Goal: Task Accomplishment & Management: Complete application form

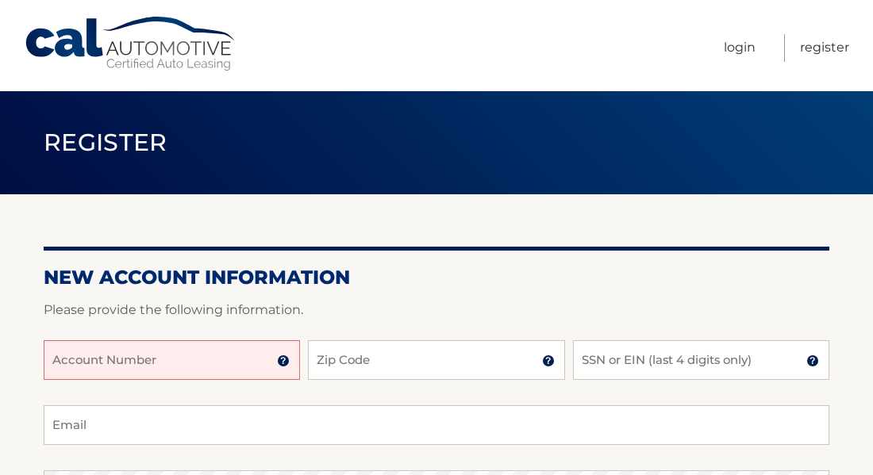
click at [170, 348] on input "Account Number" at bounding box center [172, 360] width 256 height 40
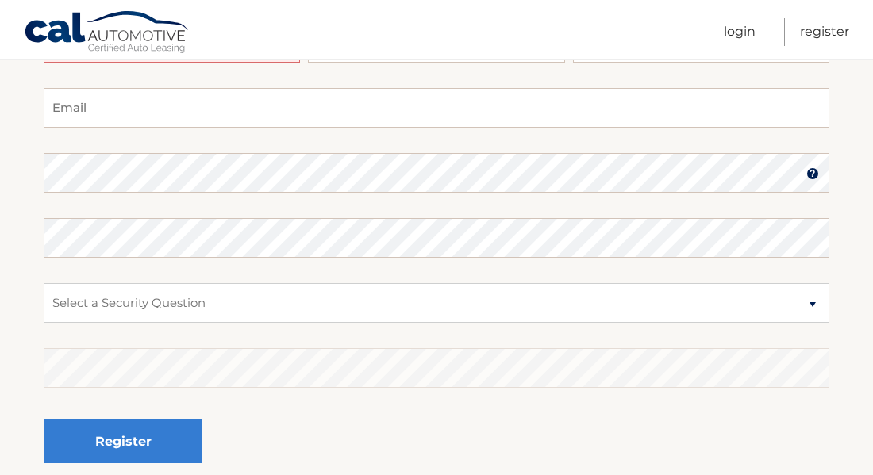
scroll to position [79, 0]
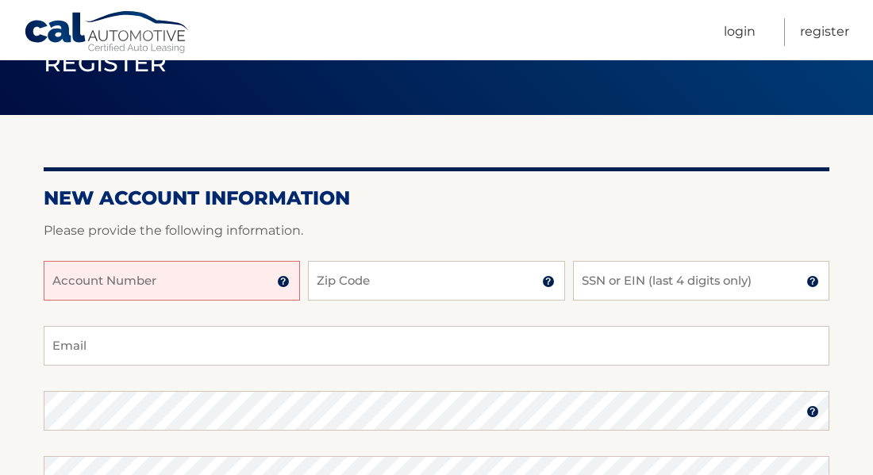
click at [283, 283] on img at bounding box center [283, 281] width 13 height 13
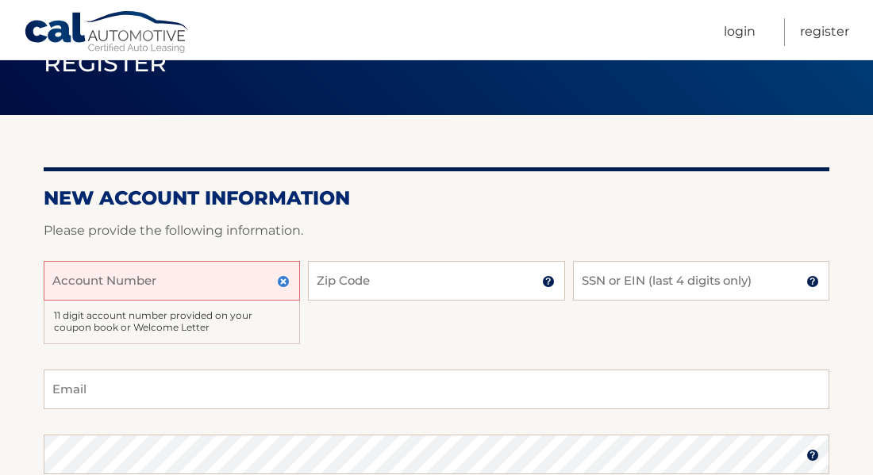
click at [87, 286] on input "Account Number" at bounding box center [172, 281] width 256 height 40
type input "4445599420"
click at [321, 268] on input "Zip Code" at bounding box center [436, 281] width 256 height 40
type input "07040"
type input "ryanbhandari@gmail.com"
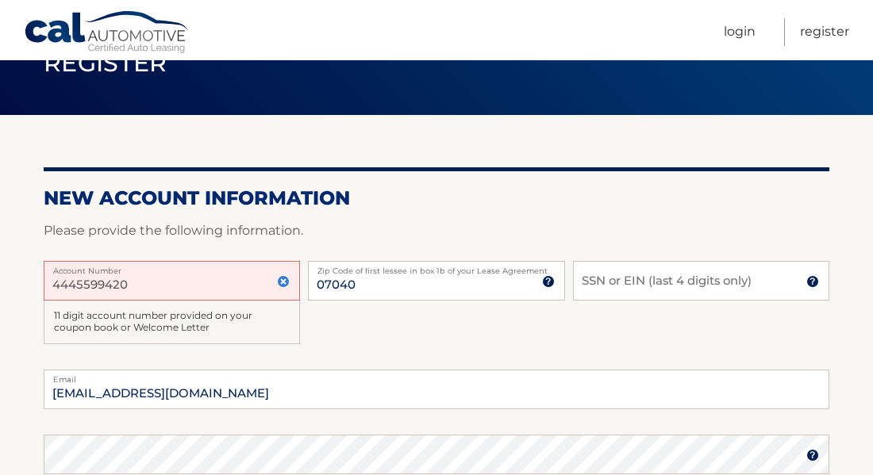
click at [608, 256] on div at bounding box center [437, 251] width 786 height 19
click at [601, 280] on input "SSN or EIN (last 4 digits only)" at bounding box center [701, 281] width 256 height 40
type input "2778"
click at [333, 329] on div "4445599420 Account Number 11 digit account number provided on your coupon book …" at bounding box center [437, 315] width 786 height 109
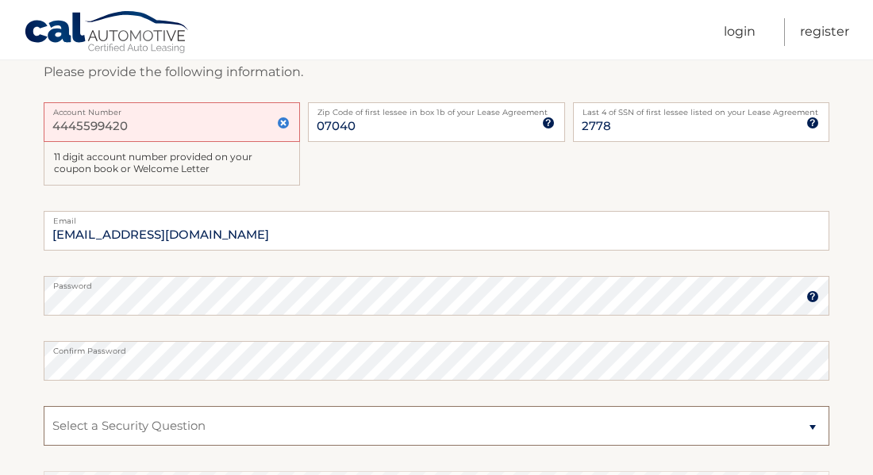
click at [312, 431] on select "Select a Security Question What was the name of your elementary school? What is…" at bounding box center [437, 426] width 786 height 40
select select "1"
click at [44, 406] on select "Select a Security Question What was the name of your elementary school? What is…" at bounding box center [437, 426] width 786 height 40
click at [237, 421] on select "Select a Security Question What was the name of your elementary school? What is…" at bounding box center [437, 426] width 786 height 40
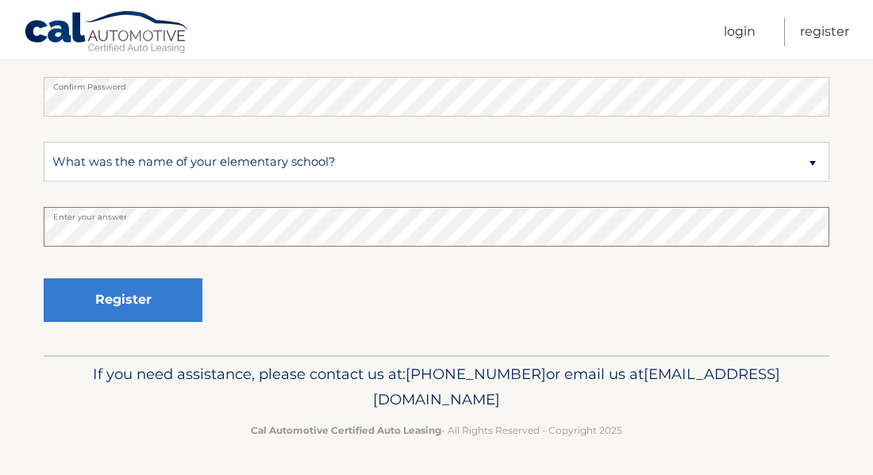
scroll to position [264, 0]
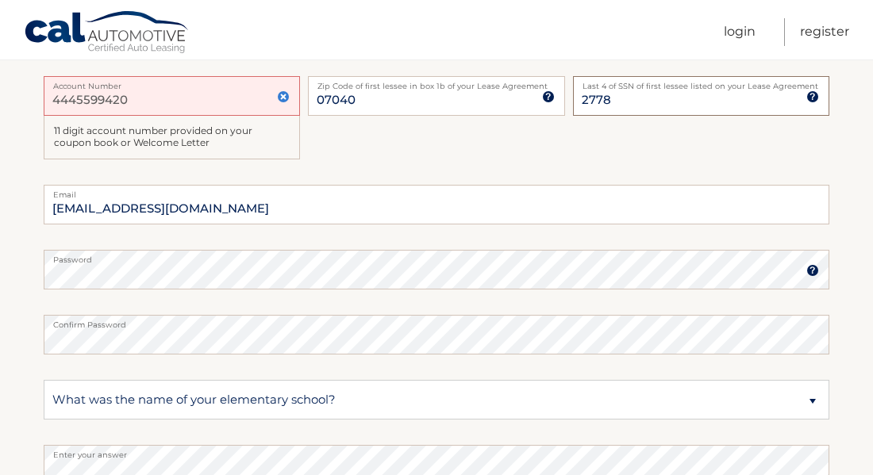
drag, startPoint x: 657, startPoint y: 100, endPoint x: 568, endPoint y: 99, distance: 88.9
click at [570, 99] on div "4445599420 Account Number 11 digit account number provided on your coupon book …" at bounding box center [437, 130] width 786 height 109
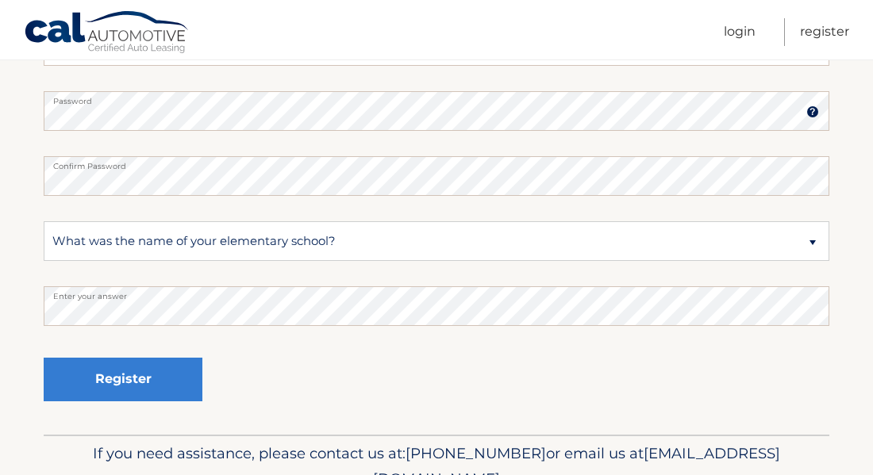
scroll to position [502, 0]
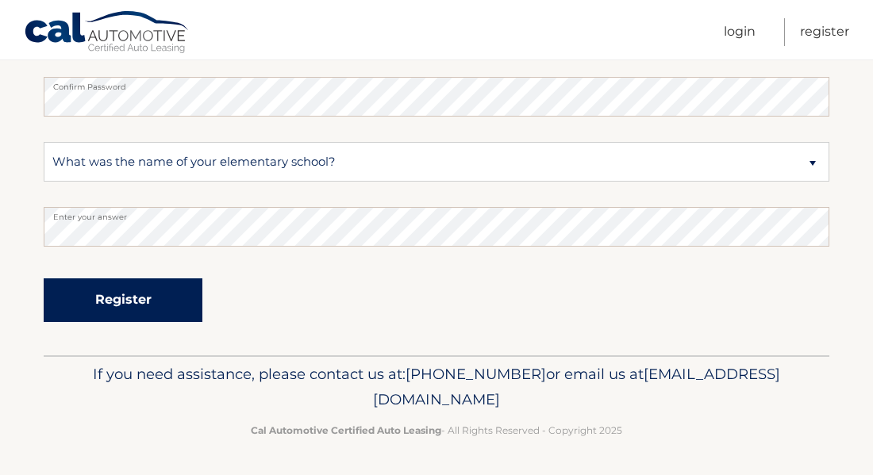
type input "6228"
click at [175, 297] on button "Register" at bounding box center [123, 301] width 159 height 44
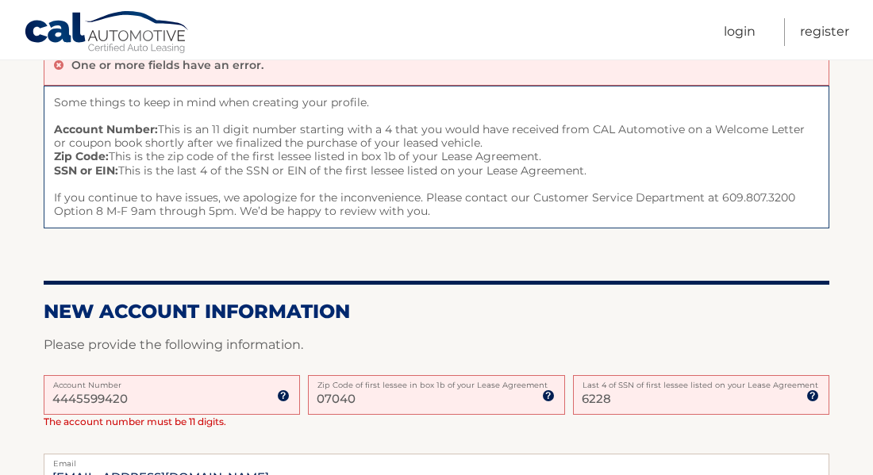
scroll to position [238, 0]
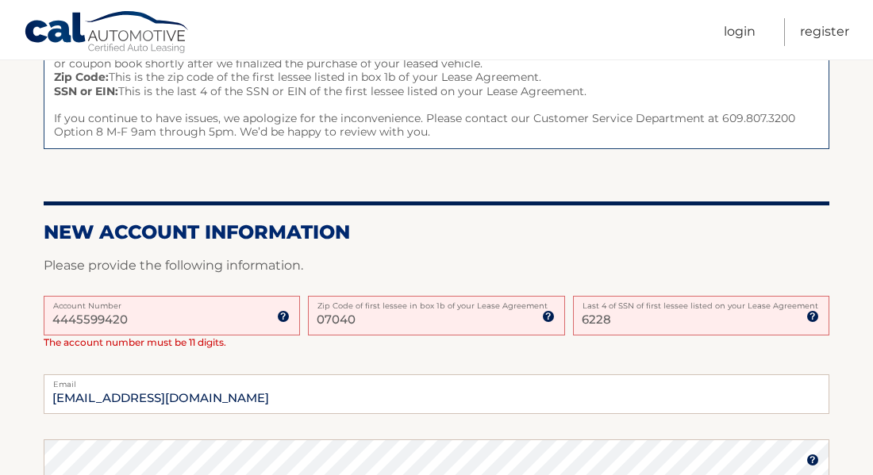
click at [75, 319] on input "4445599420" at bounding box center [172, 316] width 256 height 40
click at [117, 317] on input "4445599420" at bounding box center [172, 316] width 256 height 40
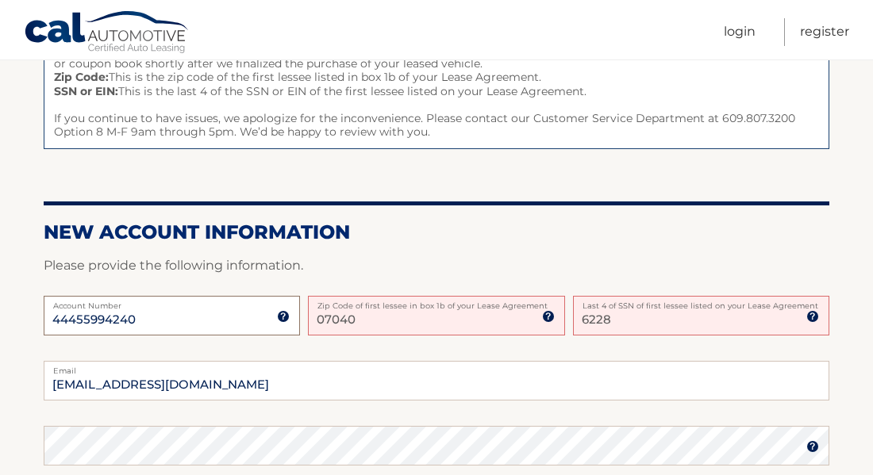
type input "44455994240"
click at [474, 234] on h2 "New Account Information" at bounding box center [437, 233] width 786 height 24
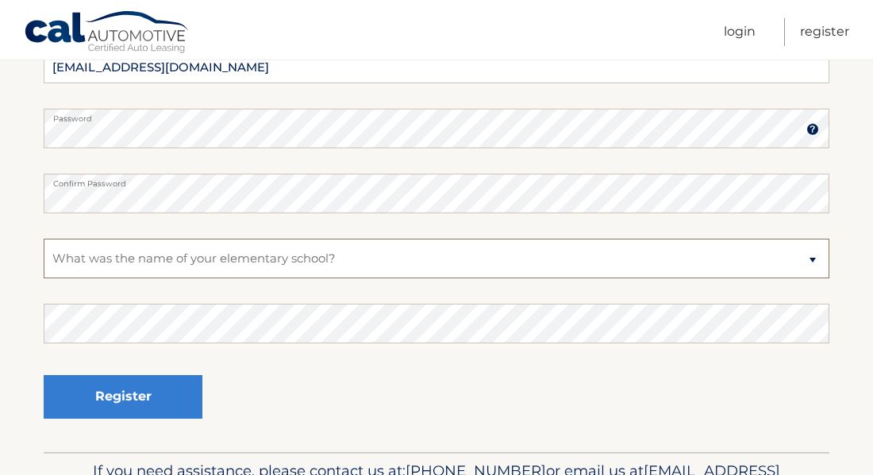
click at [295, 264] on select "Select a Security Question What was the name of your elementary school? What is…" at bounding box center [437, 259] width 786 height 40
click at [44, 239] on select "Select a Security Question What was the name of your elementary school? What is…" at bounding box center [437, 259] width 786 height 40
click at [223, 260] on select "Select a Security Question What was the name of your elementary school? What is…" at bounding box center [437, 259] width 786 height 40
click at [44, 239] on select "Select a Security Question What was the name of your elementary school? What is…" at bounding box center [437, 259] width 786 height 40
click at [239, 252] on select "Select a Security Question What was the name of your elementary school? What is…" at bounding box center [437, 259] width 786 height 40
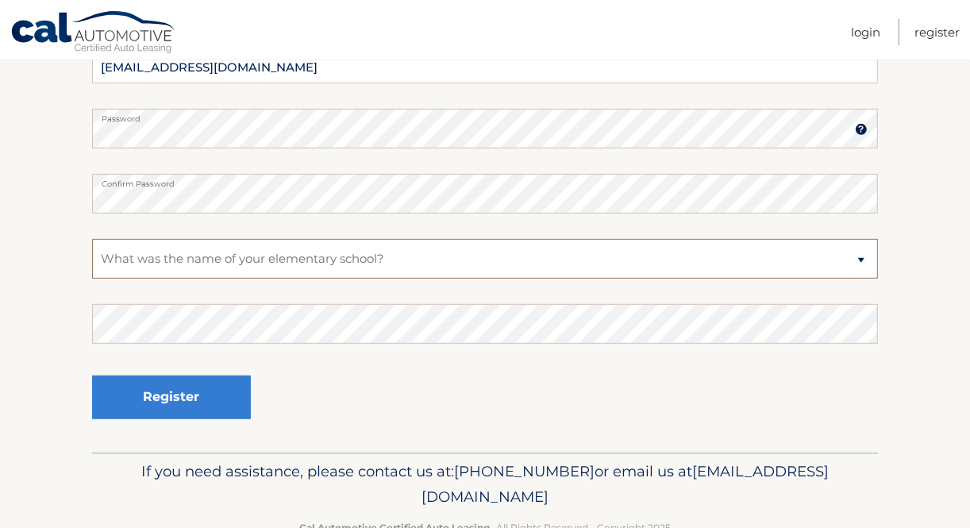
click at [267, 260] on select "Select a Security Question What was the name of your elementary school? What is…" at bounding box center [485, 259] width 786 height 40
click at [92, 239] on select "Select a Security Question What was the name of your elementary school? What is…" at bounding box center [485, 259] width 786 height 40
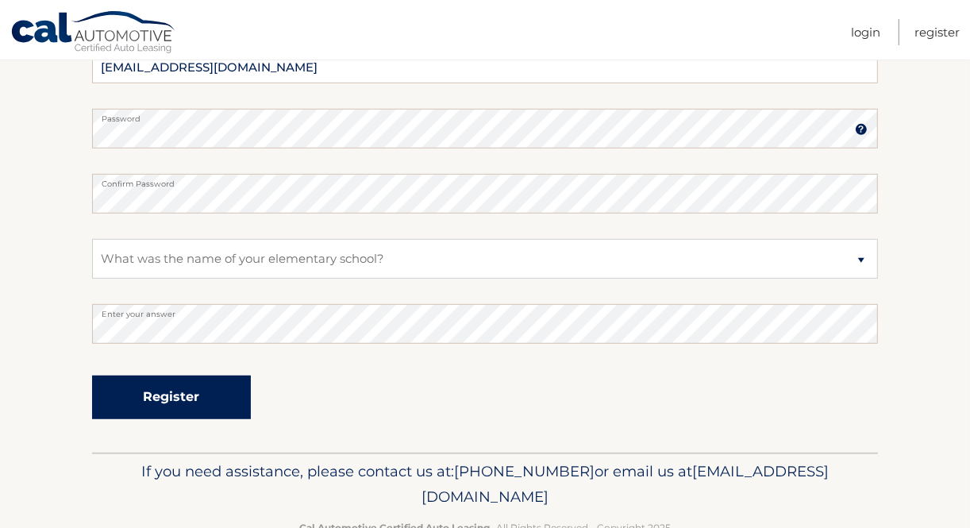
click at [236, 402] on button "Register" at bounding box center [171, 397] width 159 height 44
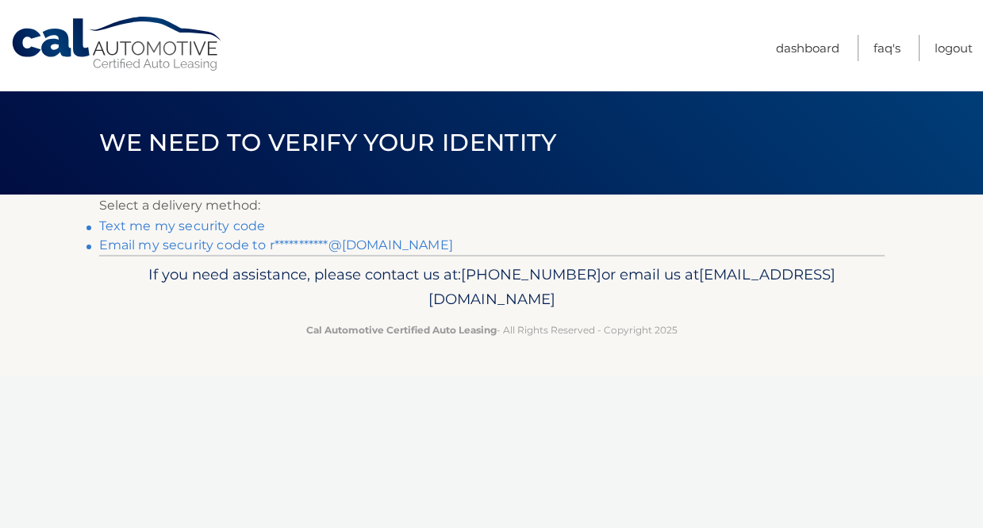
click at [365, 248] on link "**********" at bounding box center [276, 244] width 354 height 15
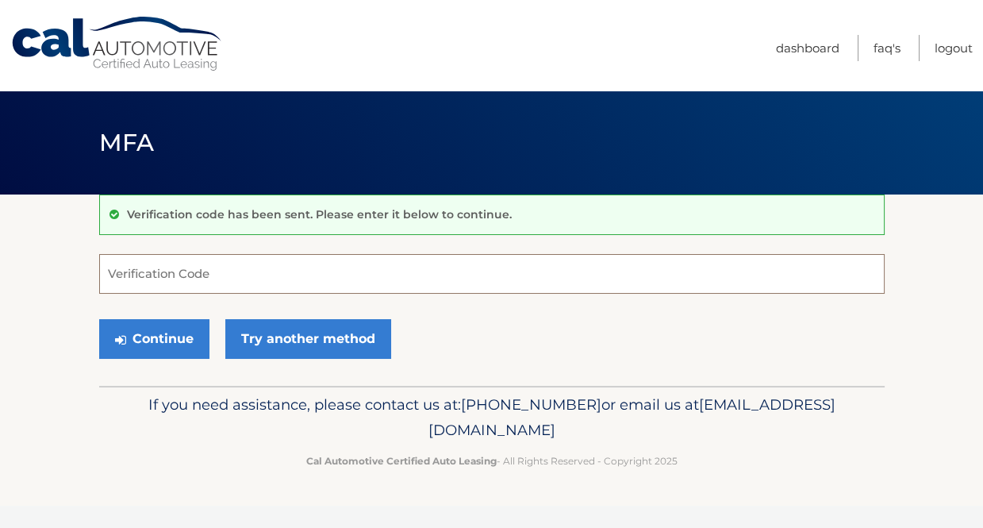
click at [206, 265] on input "Verification Code" at bounding box center [492, 274] width 786 height 40
paste input "176641"
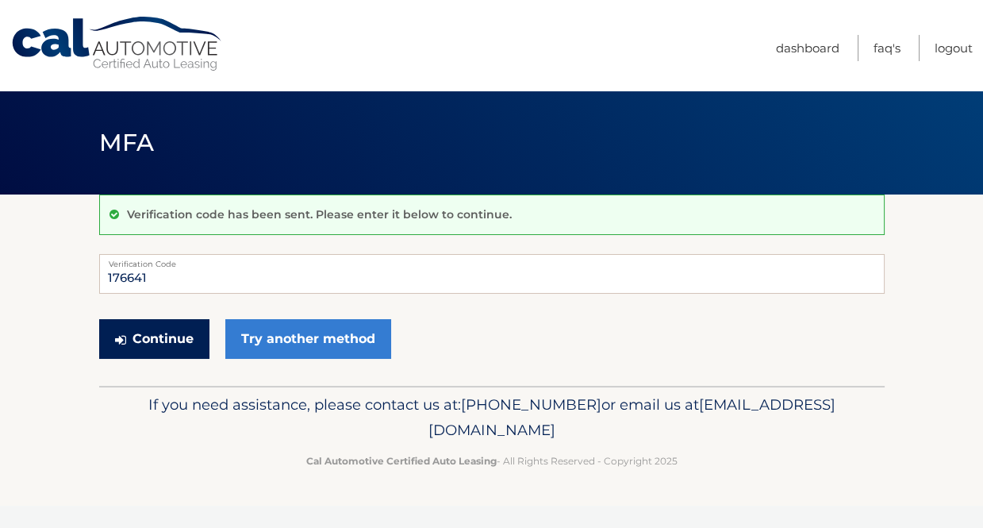
click at [156, 344] on button "Continue" at bounding box center [154, 339] width 110 height 40
type input "176641"
click at [164, 333] on button "Continue" at bounding box center [154, 339] width 110 height 40
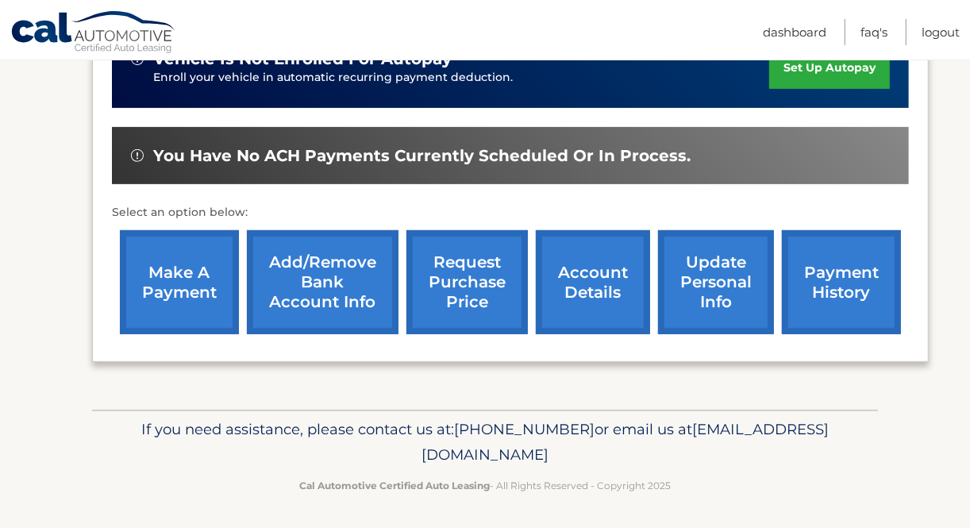
scroll to position [256, 0]
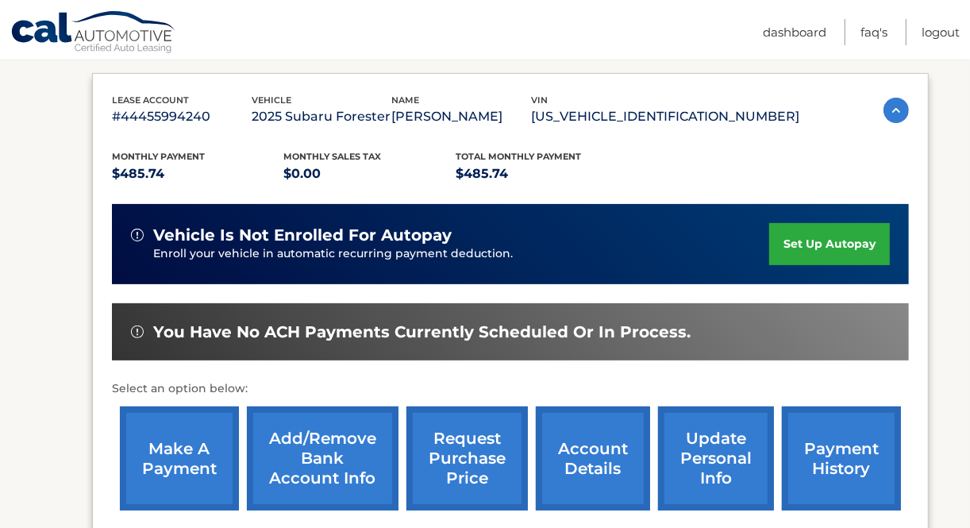
click at [780, 241] on link "set up autopay" at bounding box center [829, 244] width 121 height 42
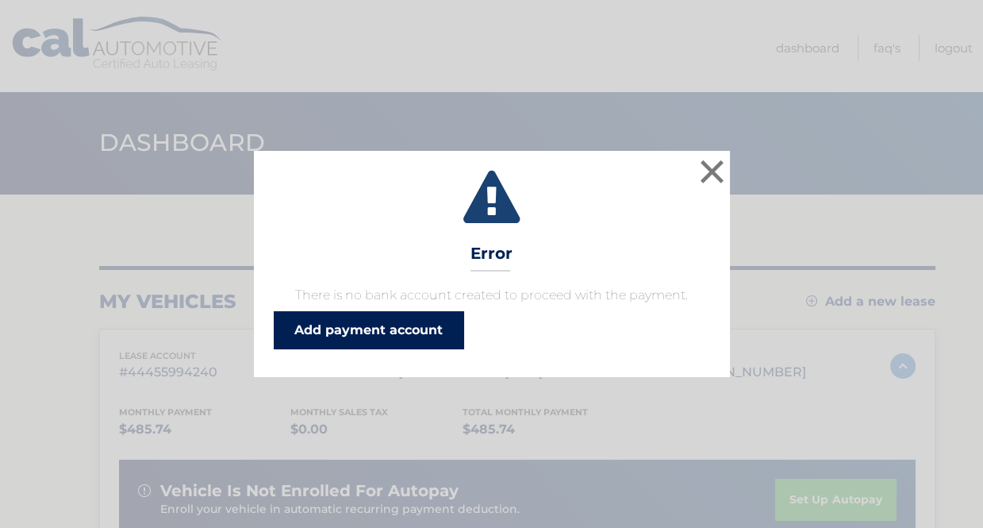
click at [382, 340] on link "Add payment account" at bounding box center [369, 330] width 190 height 38
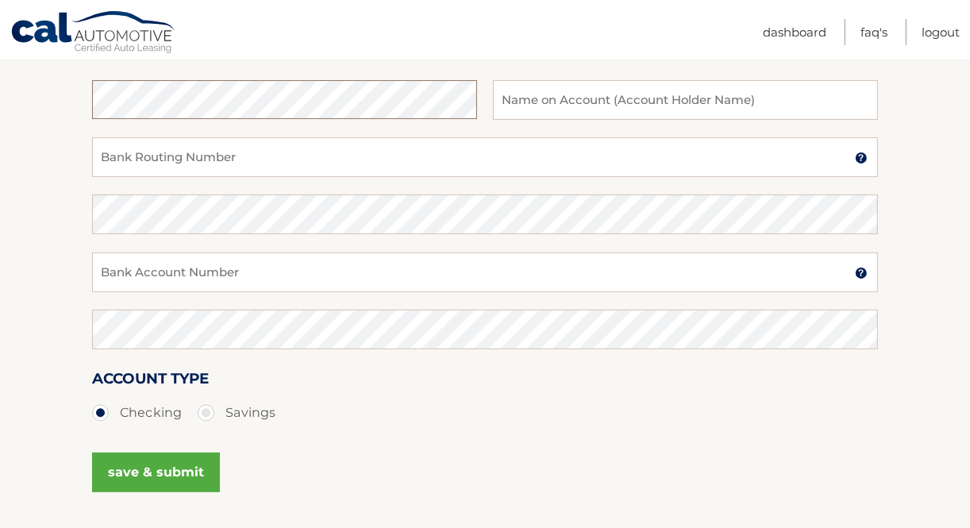
scroll to position [176, 0]
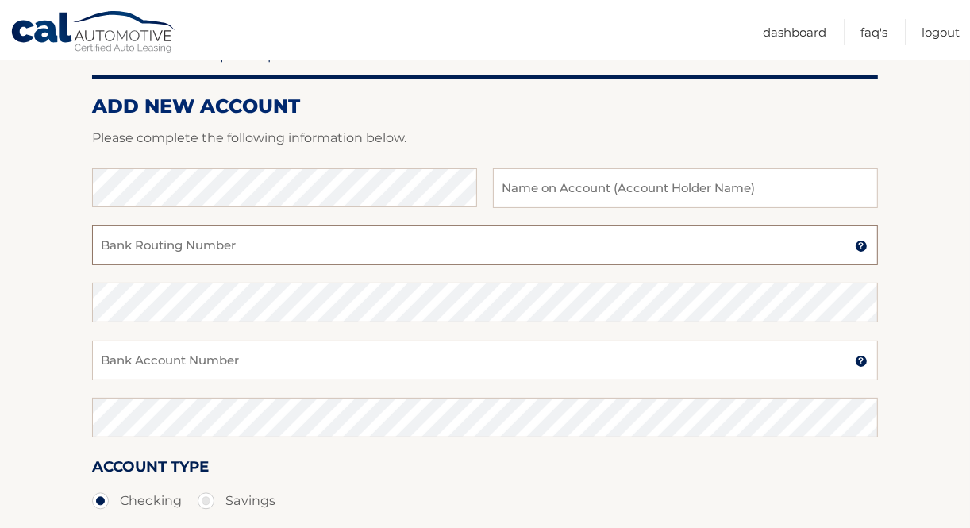
click at [288, 252] on input "Bank Routing Number" at bounding box center [485, 245] width 786 height 40
click at [446, 136] on p "Please complete the following information below." at bounding box center [485, 138] width 786 height 22
type input "Katherine Johnson and Ryan Bhandari"
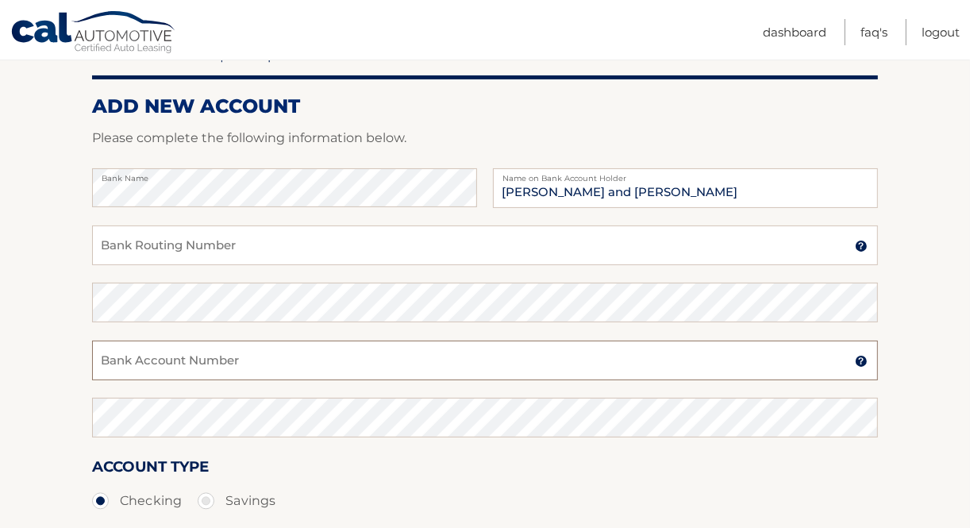
click at [124, 365] on input "Bank Account Number" at bounding box center [485, 360] width 786 height 40
paste input "792801219"
type input "792801219"
click at [224, 252] on input "Bank Routing Number" at bounding box center [485, 245] width 786 height 40
paste input "021000021"
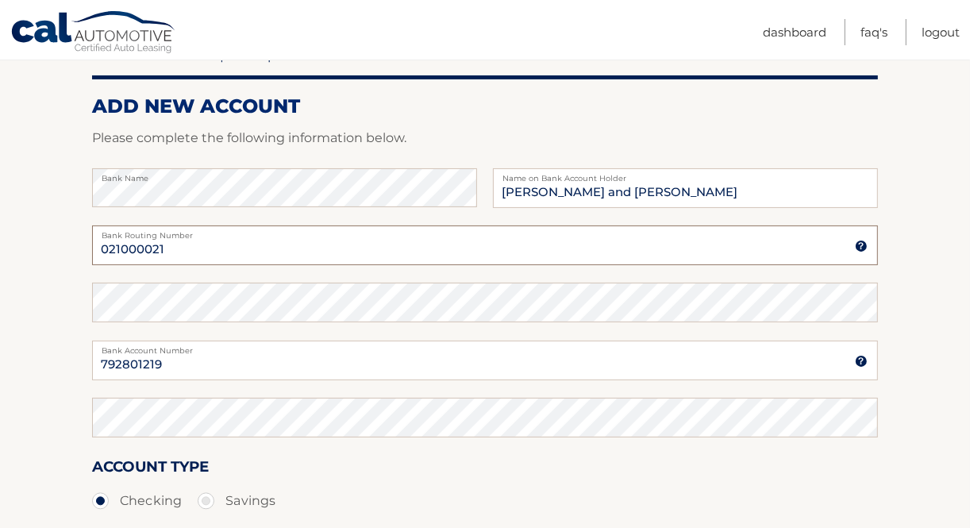
type input "021000021"
drag, startPoint x: 179, startPoint y: 359, endPoint x: 74, endPoint y: 365, distance: 105.0
click at [74, 365] on section "Account Overview | Set Up Account Info ADD NEW ACCOUNT Please complete the foll…" at bounding box center [485, 321] width 970 height 606
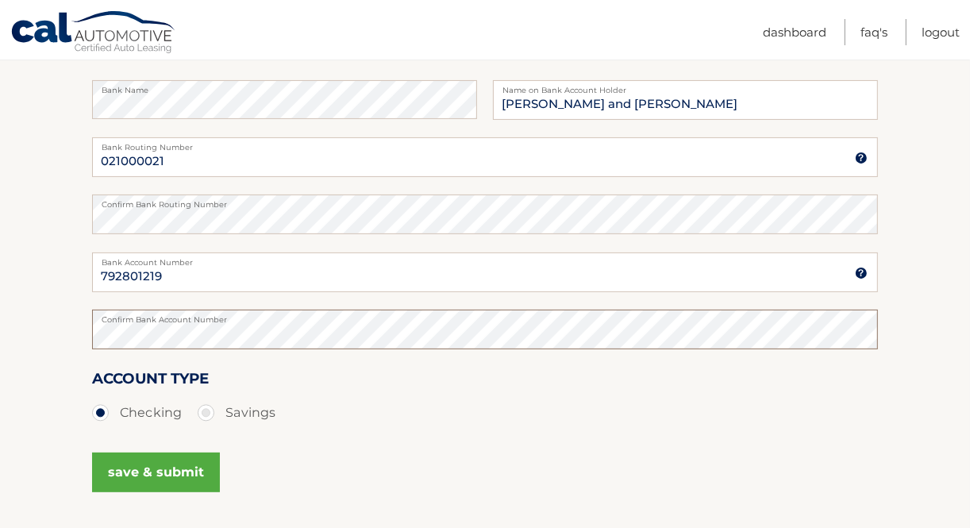
scroll to position [352, 0]
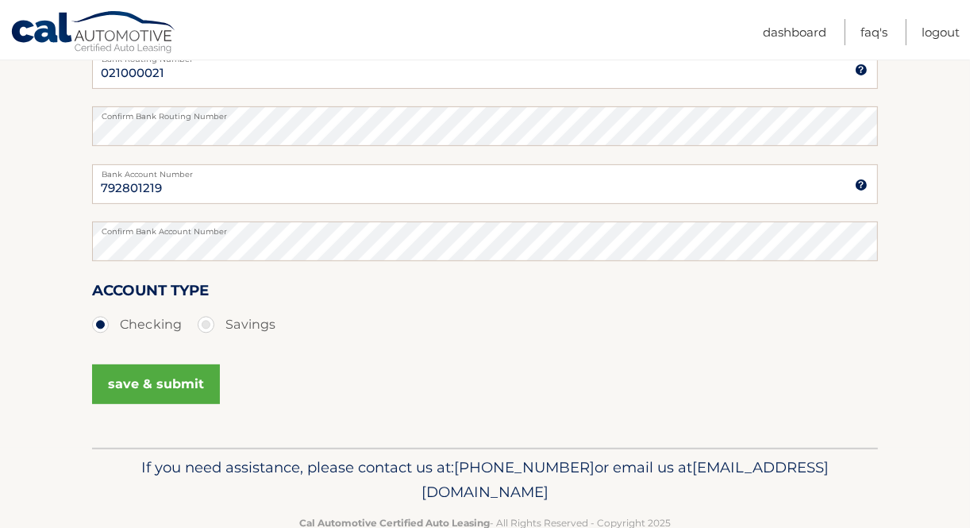
click at [186, 403] on button "save & submit" at bounding box center [156, 384] width 128 height 40
click at [195, 374] on button "save & submit" at bounding box center [156, 384] width 128 height 40
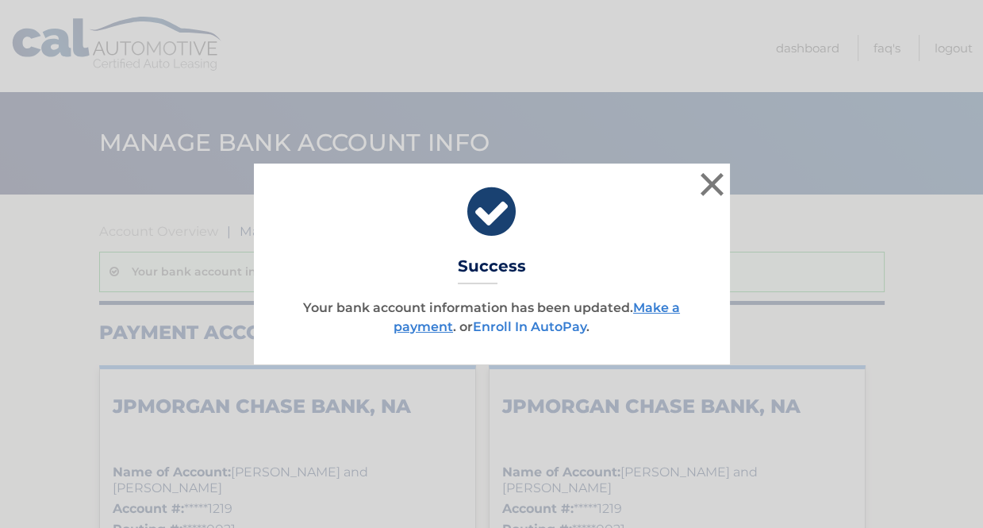
click at [553, 326] on link "Enroll In AutoPay" at bounding box center [529, 326] width 113 height 15
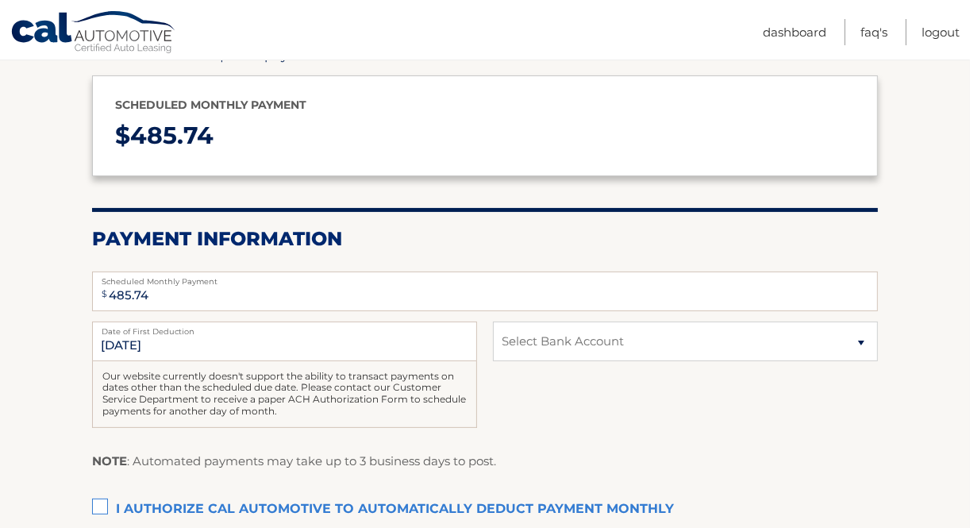
scroll to position [264, 0]
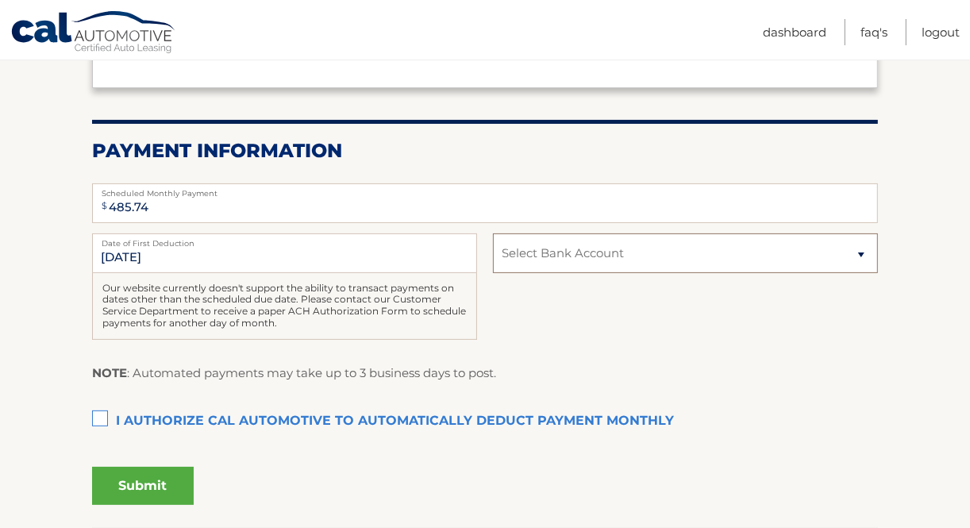
click at [569, 257] on select "Select Bank Account Checking JPMORGAN CHASE BANK, NA *****1219 Checking JPMORGA…" at bounding box center [685, 253] width 385 height 40
select select "OTcyZThhMjAtMjc1OC00MThkLThiYjItN2VmZTZlZjRhNmU3"
click at [493, 233] on select "Select Bank Account Checking JPMORGAN CHASE BANK, NA *****1219 Checking JPMORGA…" at bounding box center [685, 253] width 385 height 40
click at [99, 417] on label "I authorize cal automotive to automatically deduct payment monthly This checkbo…" at bounding box center [485, 422] width 786 height 32
click at [0, 0] on input "I authorize cal automotive to automatically deduct payment monthly This checkbo…" at bounding box center [0, 0] width 0 height 0
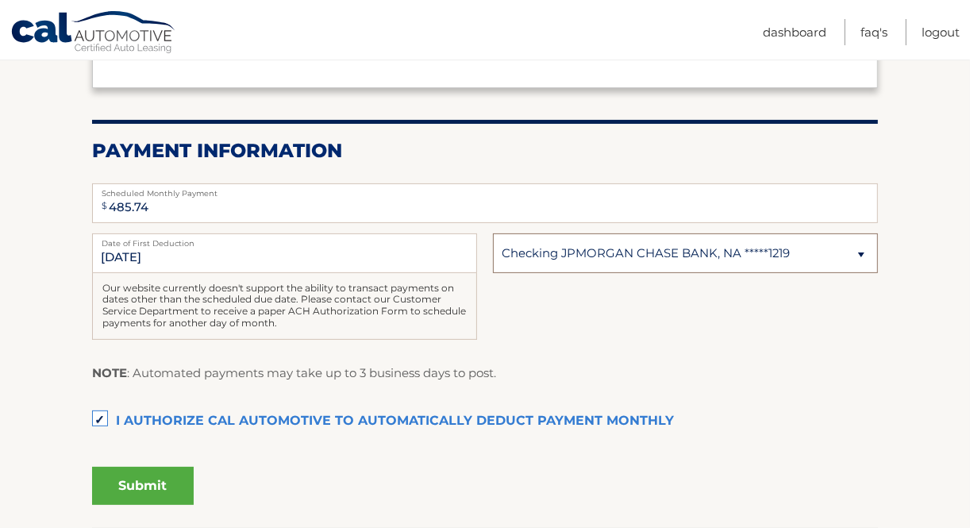
click at [839, 256] on select "Select Bank Account Checking JPMORGAN CHASE BANK, NA *****1219 Checking JPMORGA…" at bounding box center [685, 253] width 385 height 40
click at [337, 501] on div "Submit" at bounding box center [485, 482] width 786 height 44
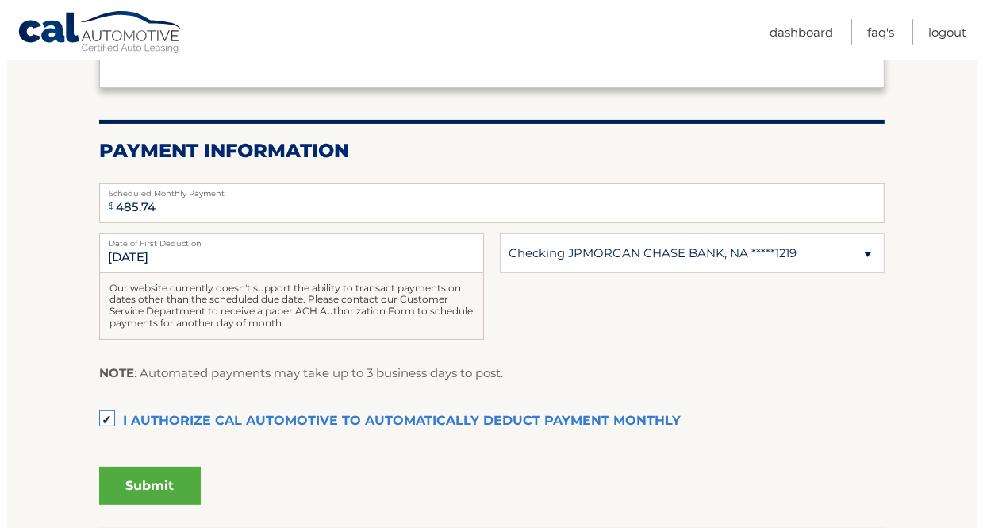
scroll to position [383, 0]
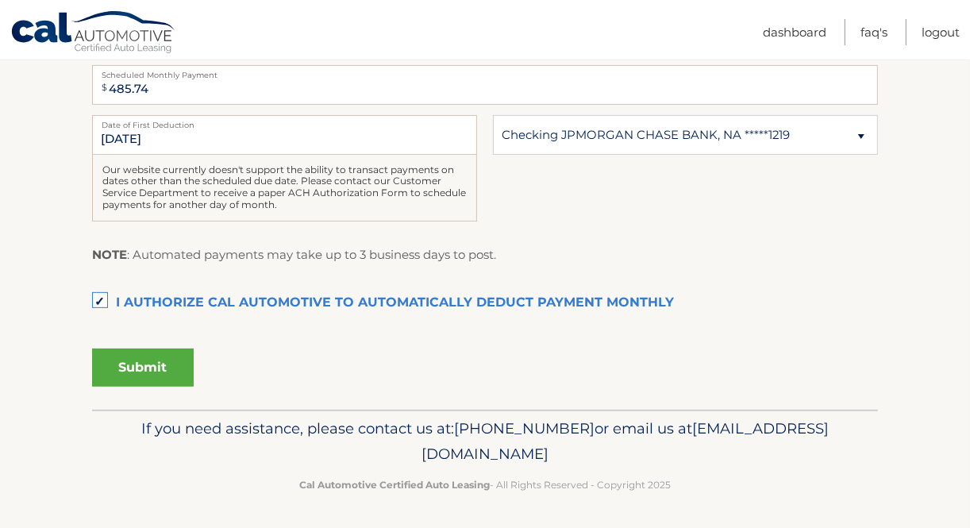
click at [168, 373] on button "Submit" at bounding box center [143, 367] width 102 height 38
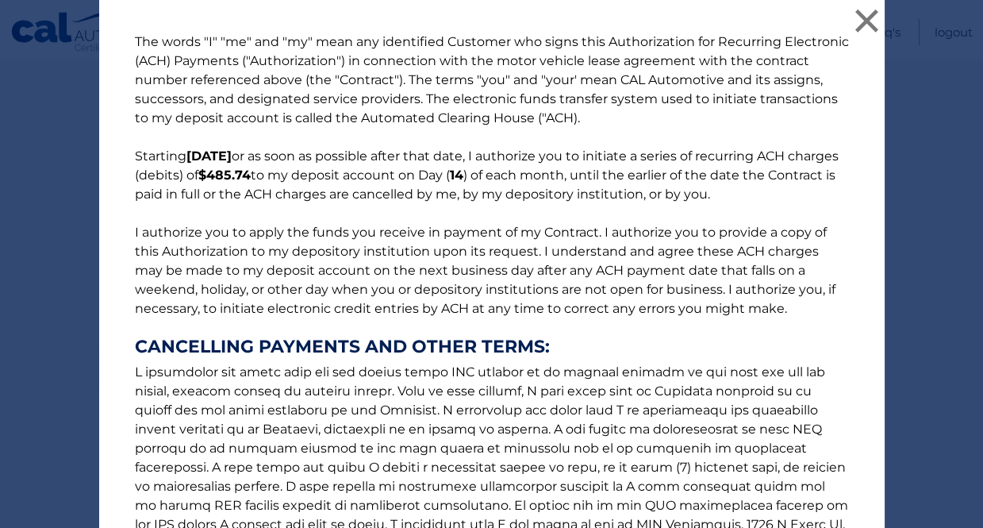
scroll to position [221, 0]
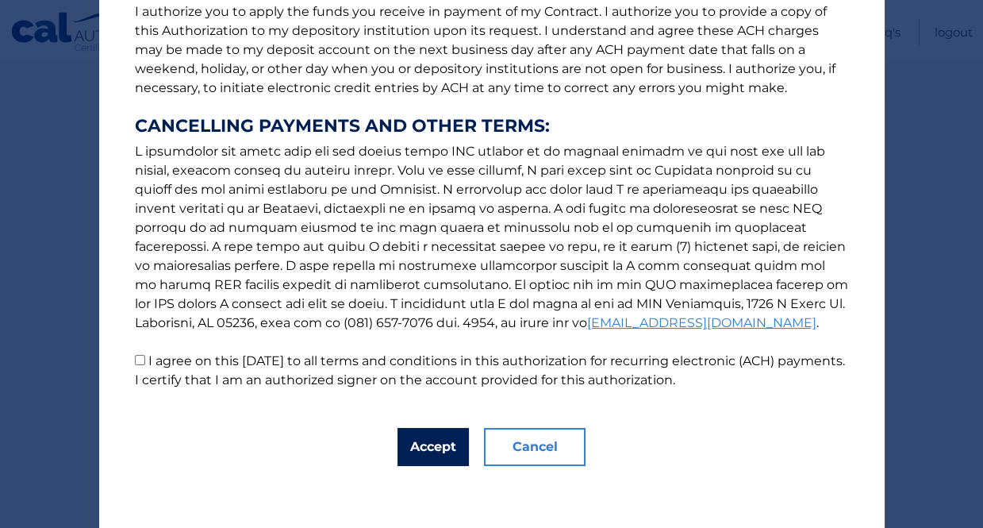
click at [440, 448] on button "Accept" at bounding box center [433, 447] width 71 height 38
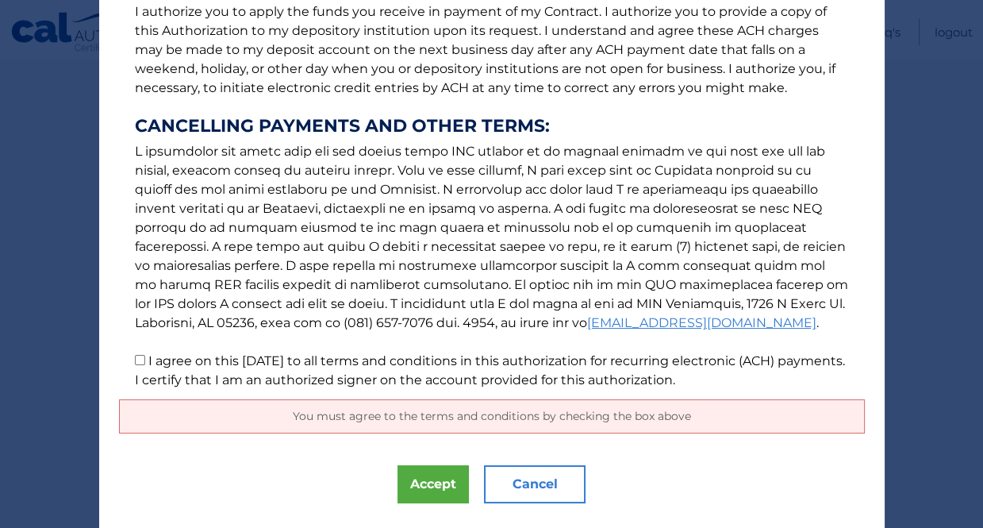
click at [201, 363] on label "I agree on this 09/24/2025 to all terms and conditions in this authorization fo…" at bounding box center [490, 370] width 710 height 34
click at [145, 363] on input "I agree on this 09/24/2025 to all terms and conditions in this authorization fo…" at bounding box center [140, 360] width 10 height 10
checkbox input "true"
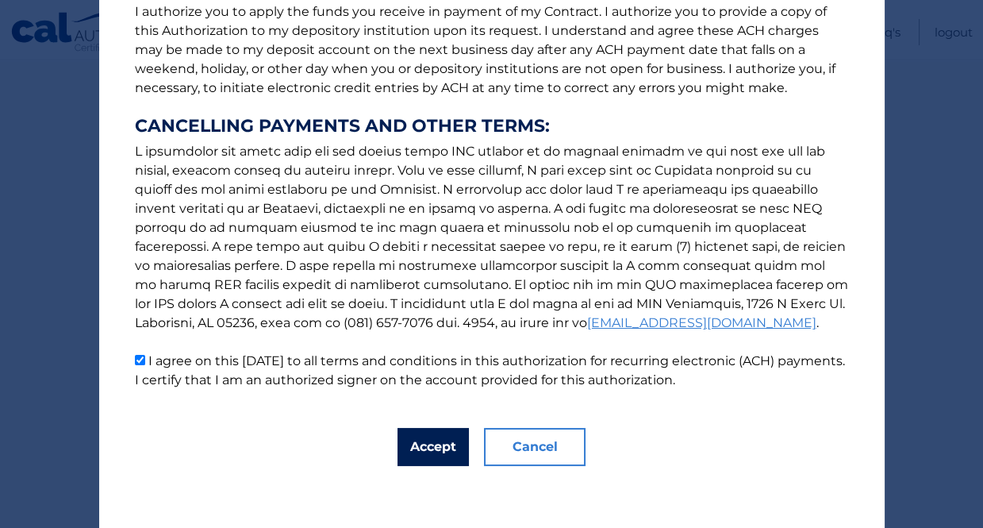
click at [441, 451] on button "Accept" at bounding box center [433, 447] width 71 height 38
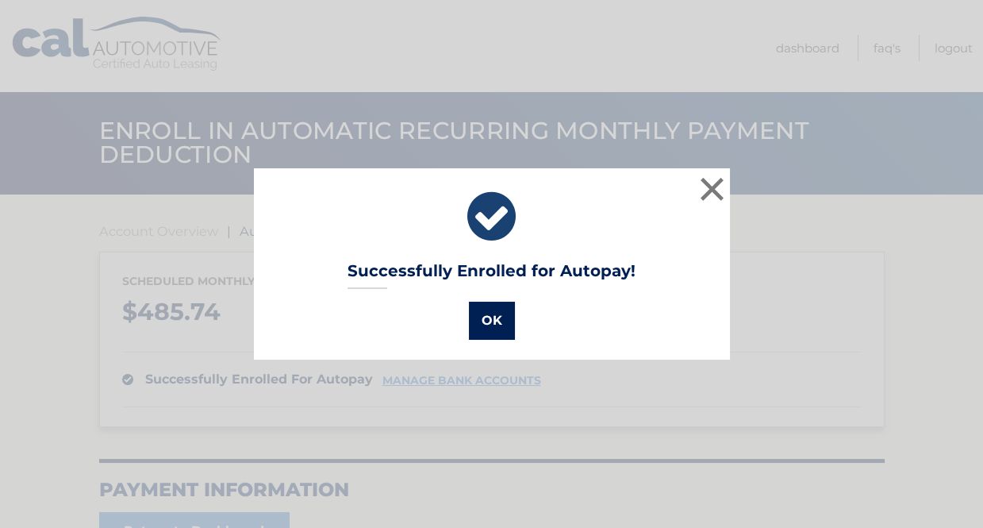
click at [499, 315] on button "OK" at bounding box center [492, 321] width 46 height 38
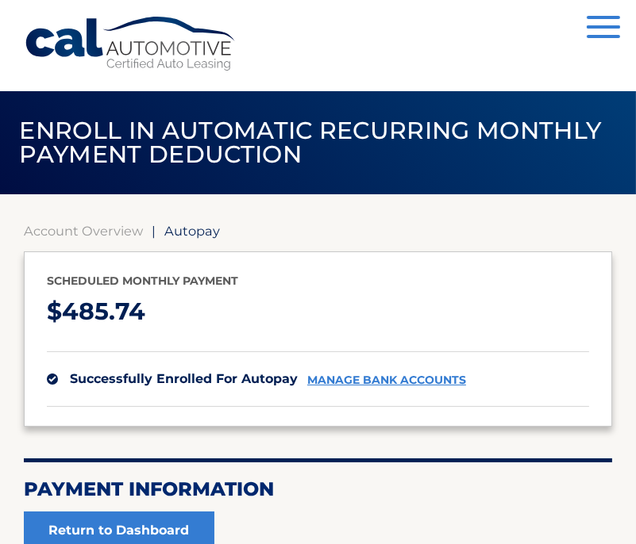
click at [508, 56] on div "Menu Dashboard FAQ's Logout" at bounding box center [318, 45] width 588 height 91
